Goal: Information Seeking & Learning: Find specific fact

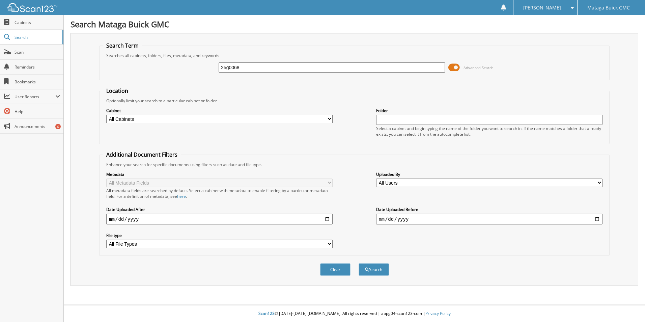
type input "25g0068"
click at [359, 263] on button "Search" at bounding box center [374, 269] width 30 height 12
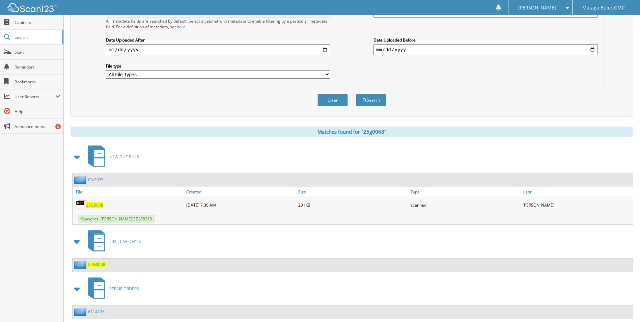
scroll to position [187, 0]
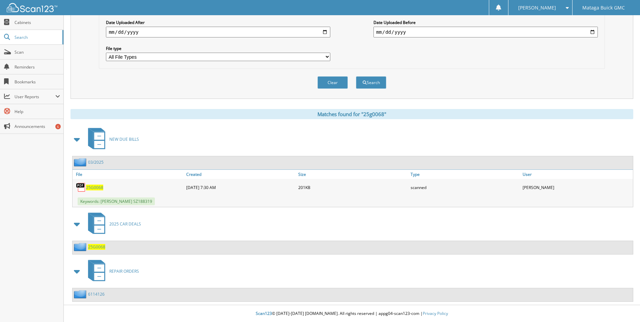
click at [94, 188] on span "25G0068" at bounding box center [94, 188] width 17 height 6
